Goal: Navigation & Orientation: Find specific page/section

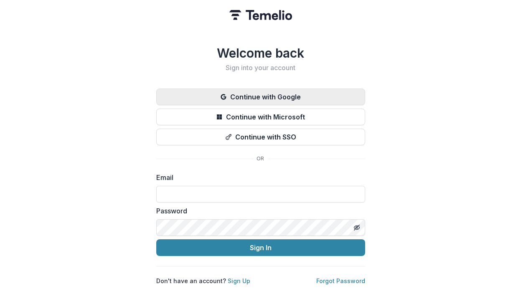
click at [272, 96] on button "Continue with Google" at bounding box center [260, 97] width 209 height 17
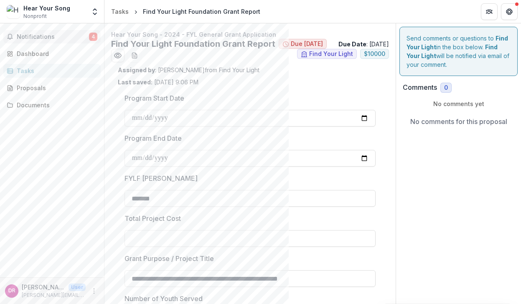
click at [64, 31] on button "Notifications 4" at bounding box center [51, 36] width 97 height 13
click at [64, 51] on div "Dashboard" at bounding box center [55, 53] width 77 height 9
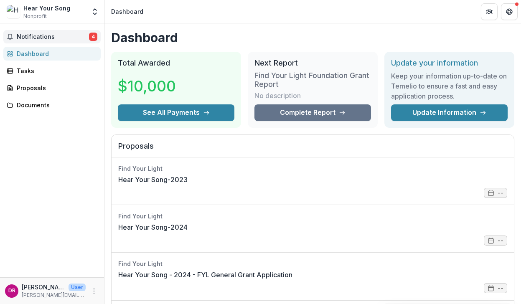
click at [74, 43] on button "Notifications 4" at bounding box center [51, 36] width 97 height 13
